Goal: Task Accomplishment & Management: Manage account settings

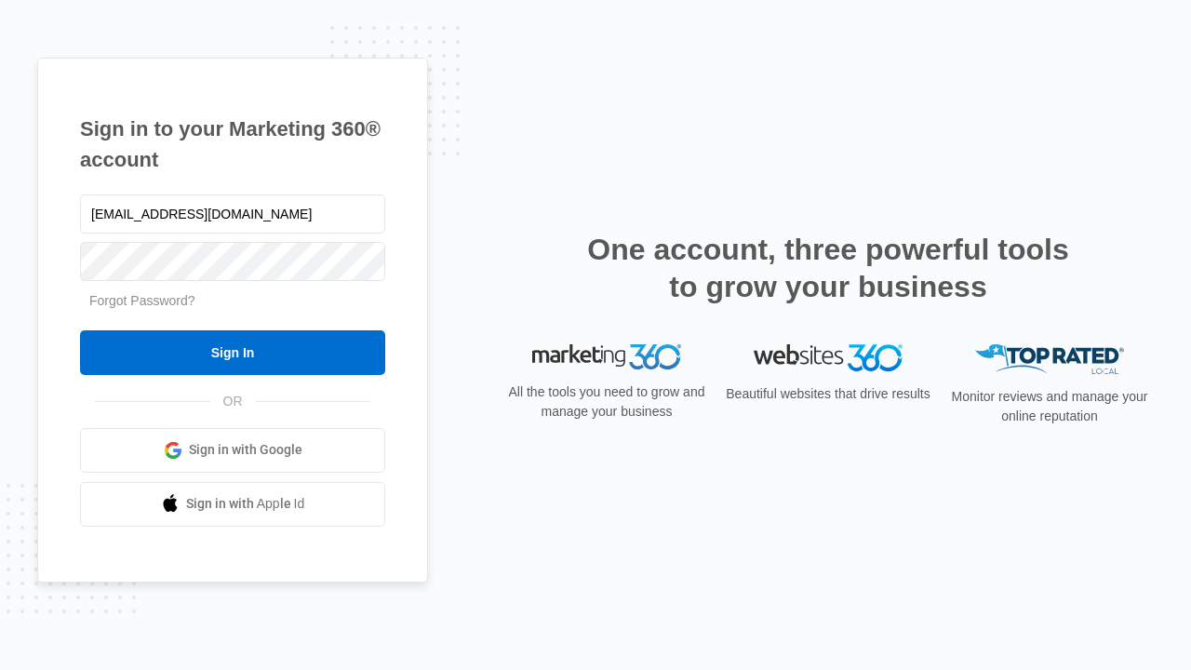
type input "[EMAIL_ADDRESS][DOMAIN_NAME]"
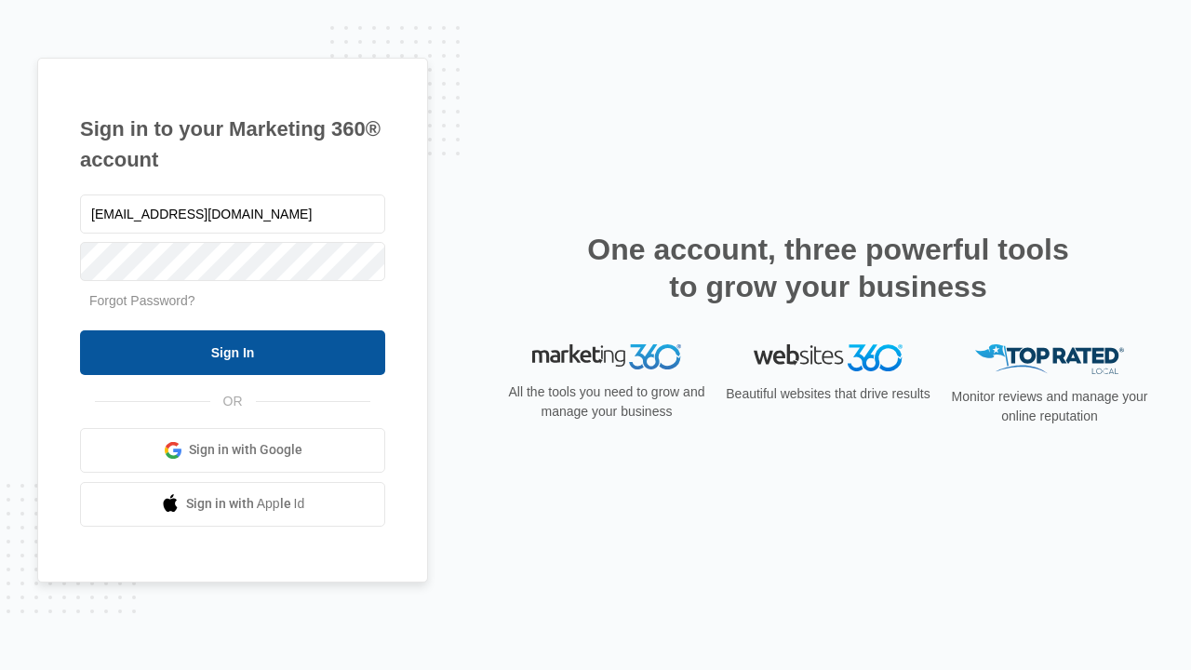
click at [233, 352] on input "Sign In" at bounding box center [232, 352] width 305 height 45
